Goal: Share content: Share content

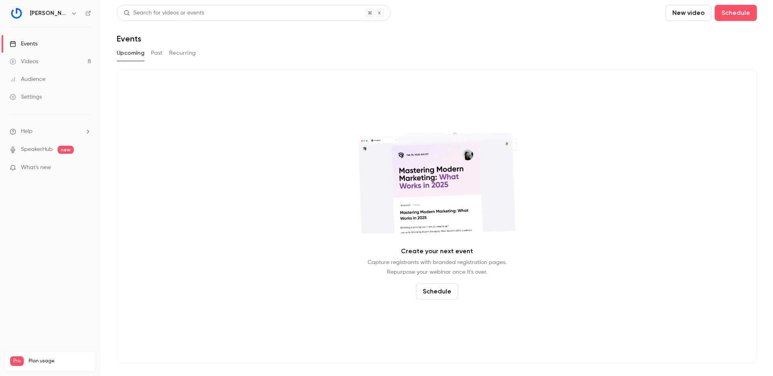
click at [46, 63] on link "Videos 8" at bounding box center [50, 62] width 101 height 18
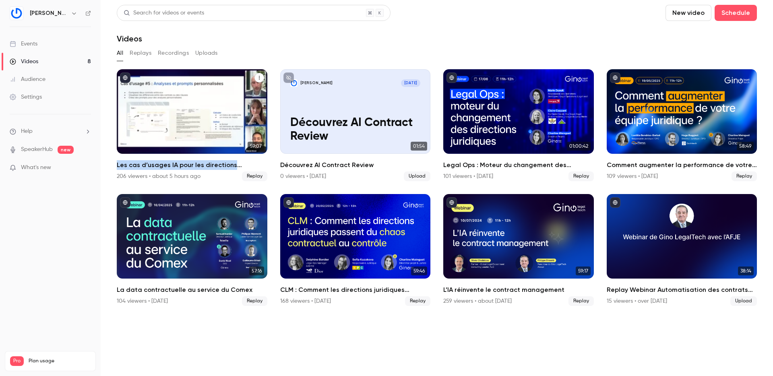
drag, startPoint x: 114, startPoint y: 165, endPoint x: 263, endPoint y: 162, distance: 149.1
click at [263, 162] on main "Search for videos or events New video Schedule Videos All Replays Recordings Up…" at bounding box center [437, 188] width 673 height 376
copy h2 "Les cas d’usages IA pour les directions juridiques"
click at [258, 78] on icon "Les cas d’usages IA pour les directions juridiques" at bounding box center [259, 77] width 5 height 5
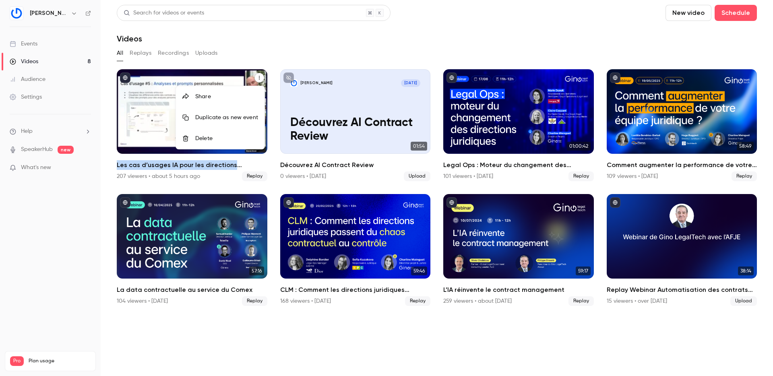
click at [216, 93] on div "Share" at bounding box center [226, 97] width 63 height 8
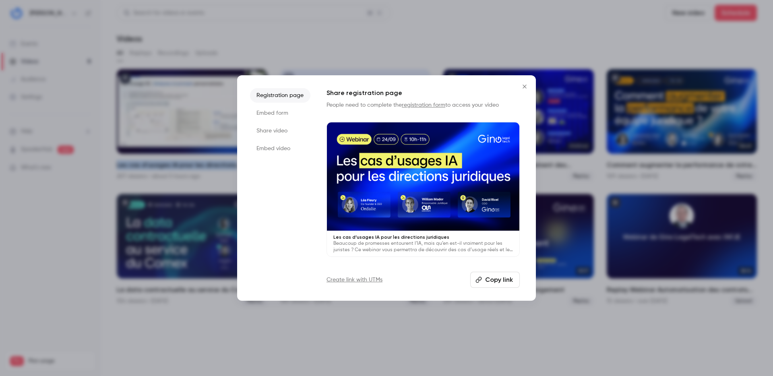
click at [499, 285] on button "Copy link" at bounding box center [495, 280] width 50 height 16
